Goal: Task Accomplishment & Management: Manage account settings

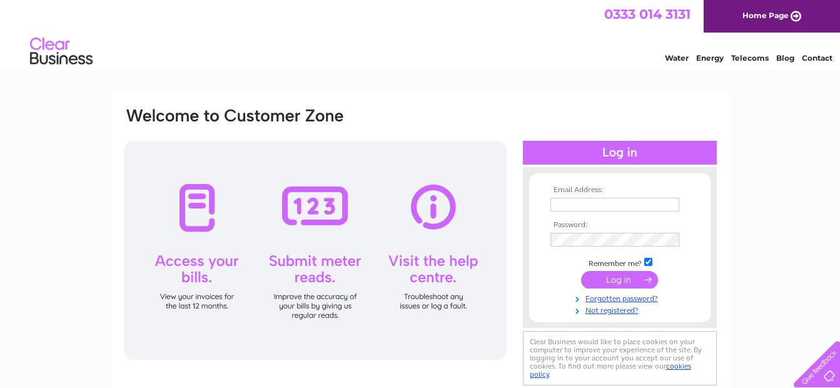
type input "kitt2@thehogman.co.uk"
click at [624, 278] on input "submit" at bounding box center [619, 280] width 77 height 18
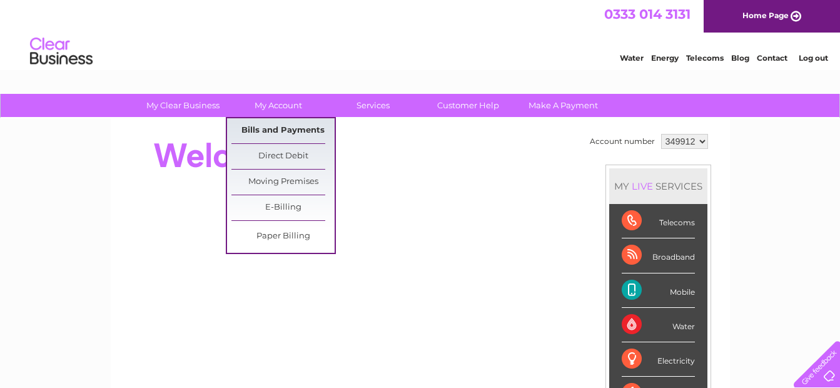
click at [270, 128] on link "Bills and Payments" at bounding box center [282, 130] width 103 height 25
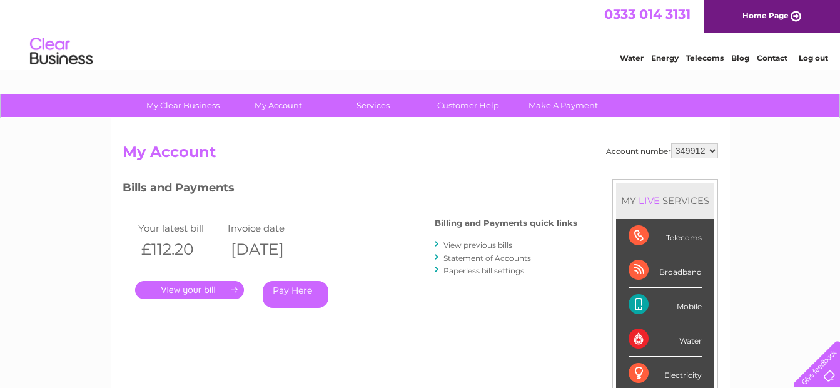
click at [202, 290] on link "." at bounding box center [189, 290] width 109 height 18
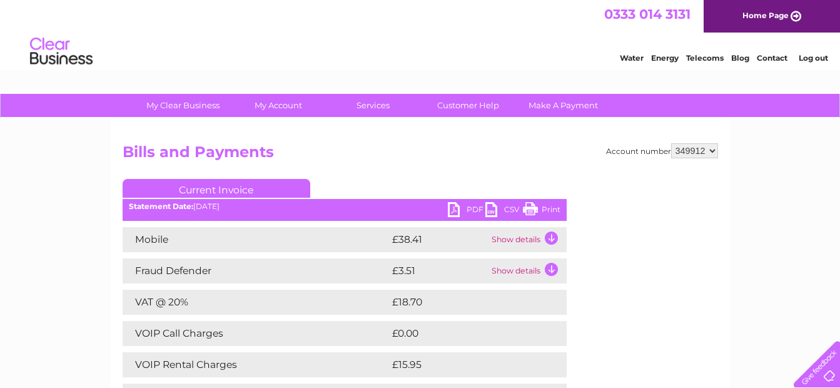
click at [456, 211] on link "PDF" at bounding box center [467, 211] width 38 height 18
